Goal: Go to known website: Go to known website

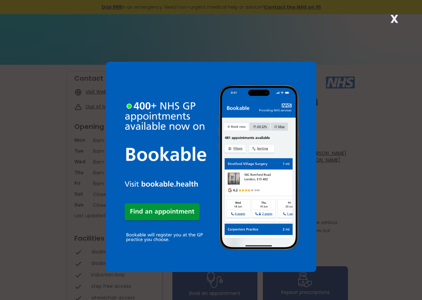
click at [394, 15] on strong "X" at bounding box center [394, 19] width 8 height 16
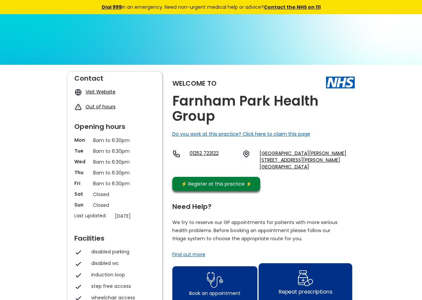
click at [303, 272] on img at bounding box center [305, 278] width 16 height 20
click at [306, 271] on img at bounding box center [305, 278] width 16 height 20
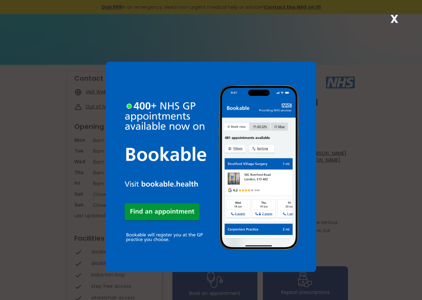
click at [122, 72] on img at bounding box center [211, 167] width 210 height 210
